Goal: Information Seeking & Learning: Learn about a topic

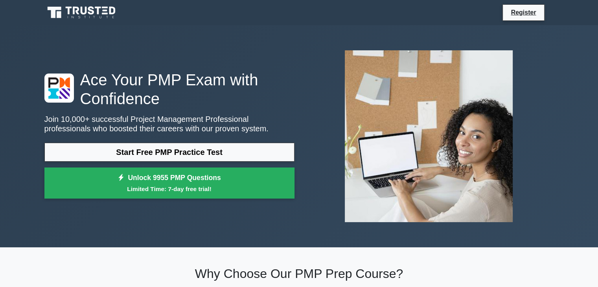
click at [217, 143] on link "Start Free PMP Practice Test" at bounding box center [169, 152] width 250 height 19
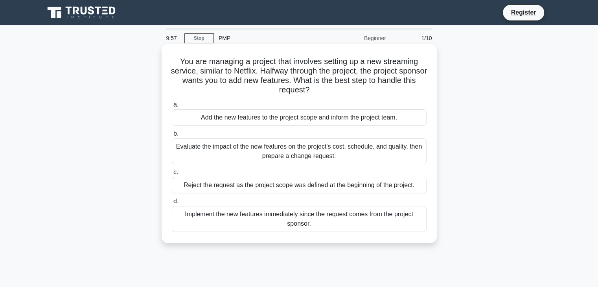
click at [228, 118] on div "Add the new features to the project scope and inform the project team." at bounding box center [299, 117] width 255 height 17
click at [172, 107] on input "a. Add the new features to the project scope and inform the project team." at bounding box center [172, 104] width 0 height 5
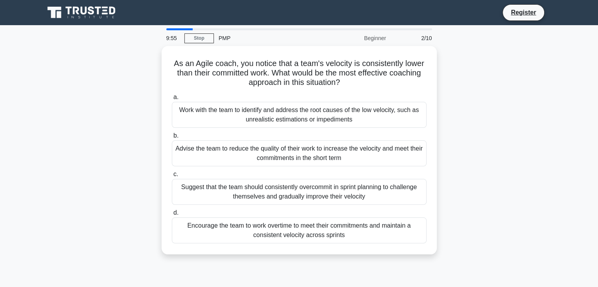
click at [228, 118] on div "Work with the team to identify and address the root causes of the low velocity,…" at bounding box center [299, 115] width 255 height 26
click at [172, 100] on input "a. Work with the team to identify and address the root causes of the low veloci…" at bounding box center [172, 97] width 0 height 5
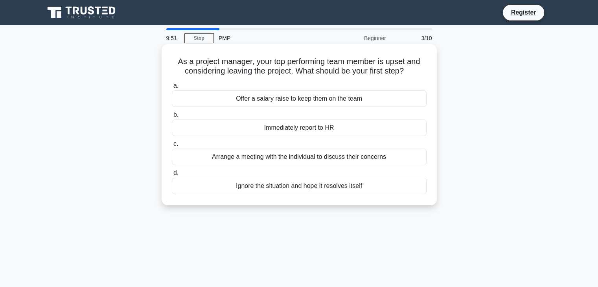
click at [232, 94] on div "Offer a salary raise to keep them on the team" at bounding box center [299, 98] width 255 height 17
click at [172, 88] on input "a. Offer a salary raise to keep them on the team" at bounding box center [172, 85] width 0 height 5
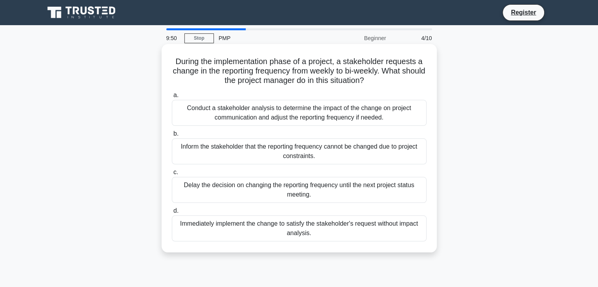
click at [221, 120] on div "Conduct a stakeholder analysis to determine the impact of the change on project…" at bounding box center [299, 113] width 255 height 26
click at [172, 98] on input "a. Conduct a stakeholder analysis to determine the impact of the change on proj…" at bounding box center [172, 95] width 0 height 5
